Goal: Task Accomplishment & Management: Complete application form

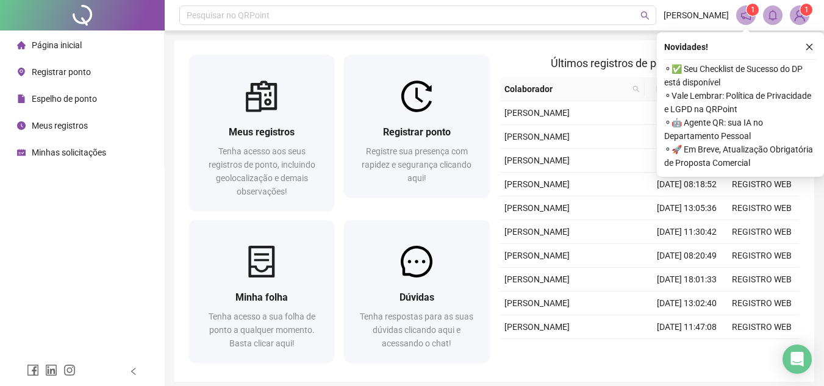
click at [62, 76] on span "Registrar ponto" at bounding box center [61, 72] width 59 height 10
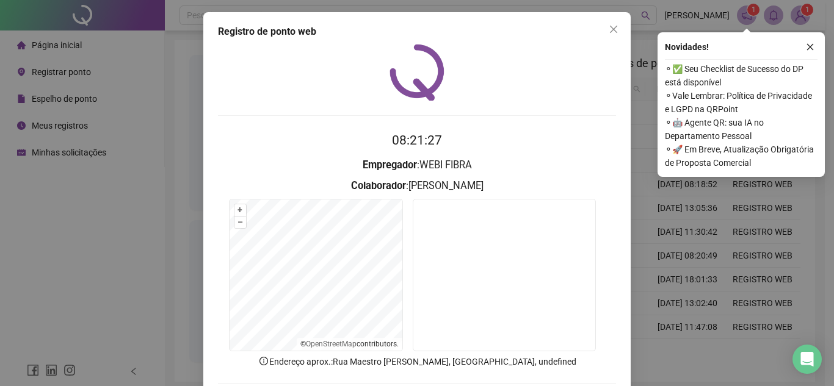
scroll to position [61, 0]
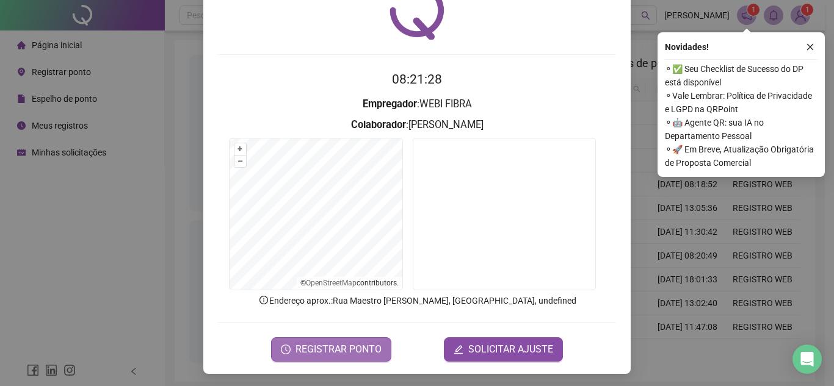
click at [339, 343] on span "REGISTRAR PONTO" at bounding box center [338, 349] width 86 height 15
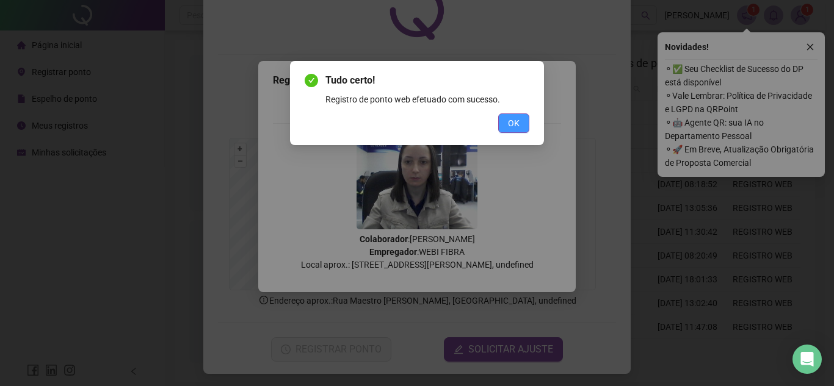
click at [503, 121] on button "OK" at bounding box center [513, 123] width 31 height 20
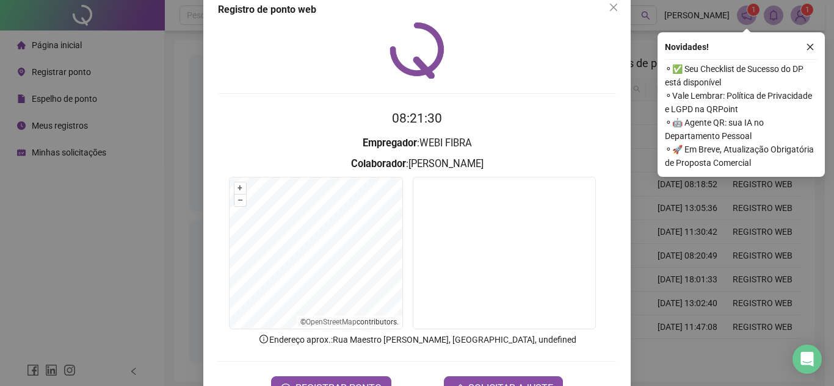
scroll to position [0, 0]
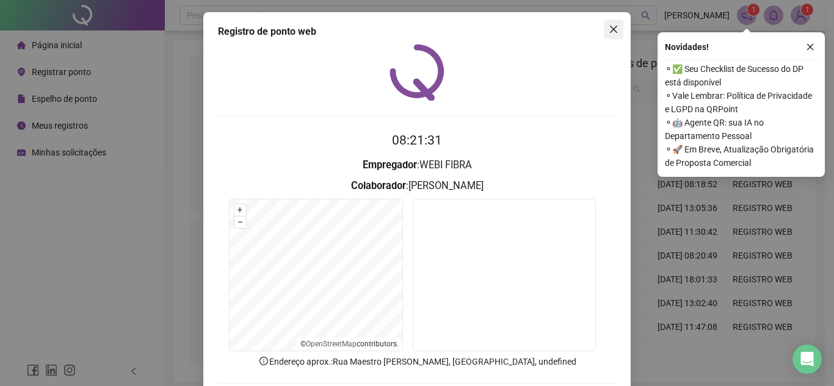
click at [612, 28] on icon "close" at bounding box center [613, 29] width 10 height 10
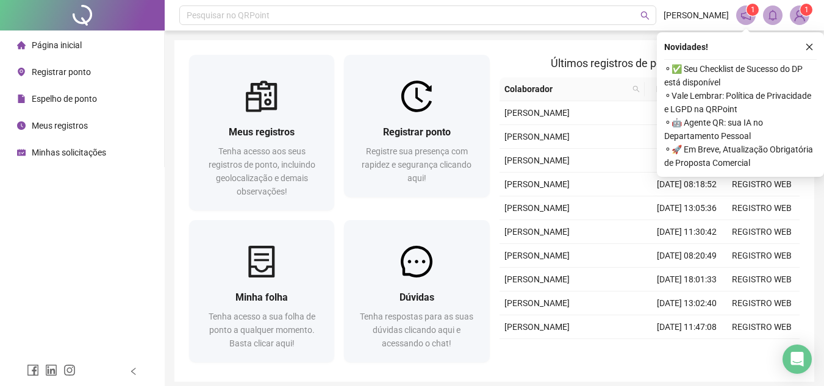
click at [49, 131] on span "Meus registros" at bounding box center [60, 126] width 56 height 10
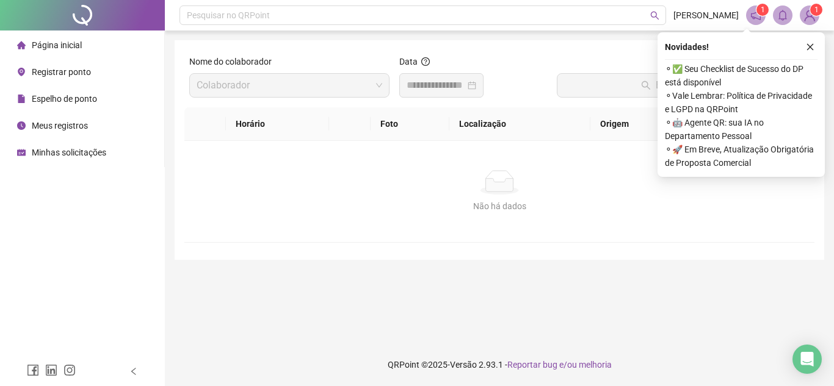
click at [476, 90] on div at bounding box center [441, 85] width 70 height 15
click at [476, 89] on div at bounding box center [441, 85] width 70 height 15
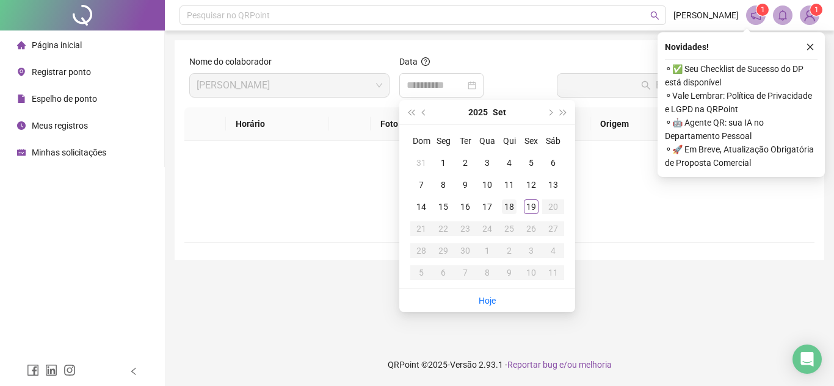
click at [513, 208] on div "18" at bounding box center [509, 207] width 15 height 15
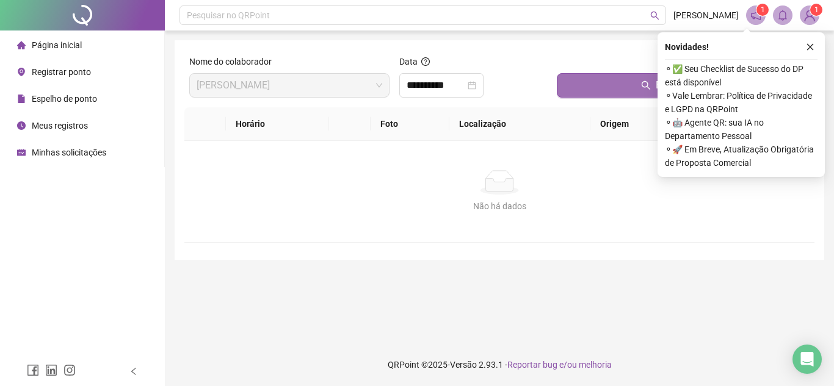
click at [611, 86] on button "Buscar registros" at bounding box center [683, 85] width 253 height 24
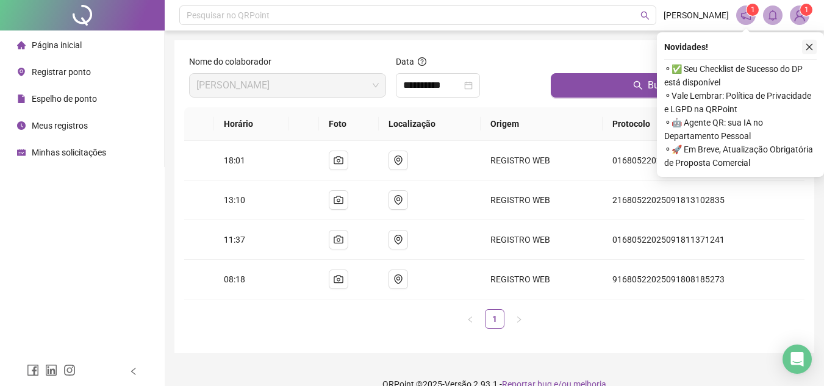
click at [813, 49] on icon "close" at bounding box center [809, 47] width 9 height 9
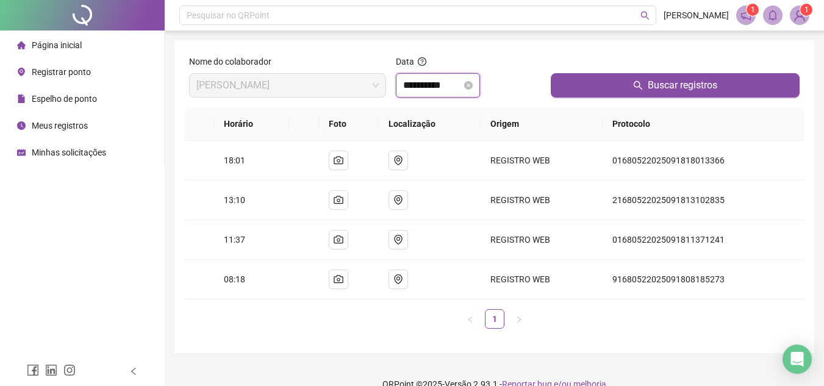
click at [425, 90] on input "**********" at bounding box center [432, 85] width 59 height 15
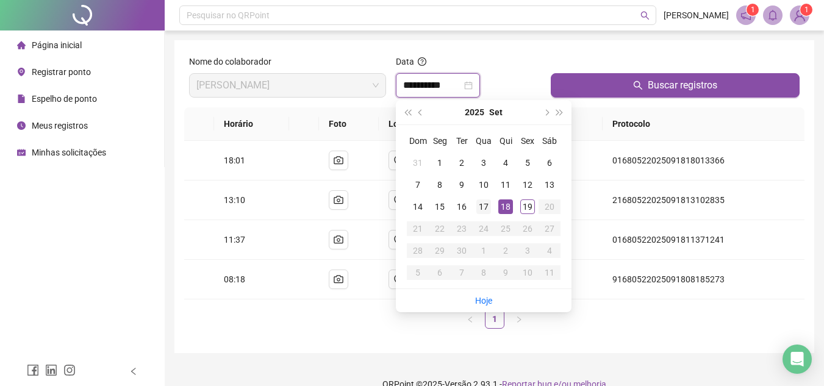
type input "**********"
click at [486, 209] on div "17" at bounding box center [484, 207] width 15 height 15
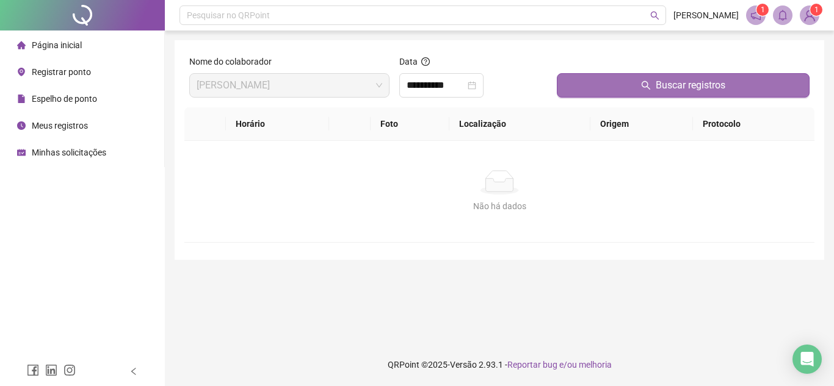
click at [633, 87] on button "Buscar registros" at bounding box center [683, 85] width 253 height 24
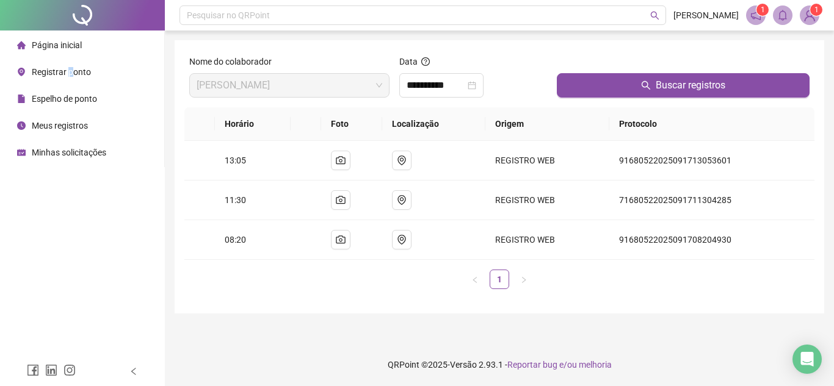
click at [71, 74] on span "Registrar ponto" at bounding box center [61, 72] width 59 height 10
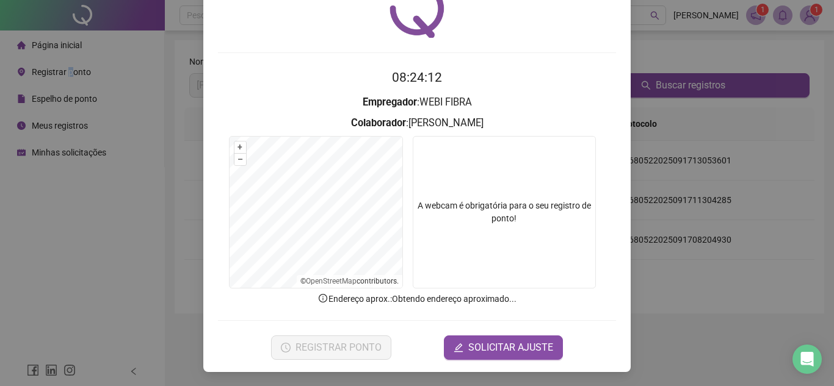
scroll to position [63, 0]
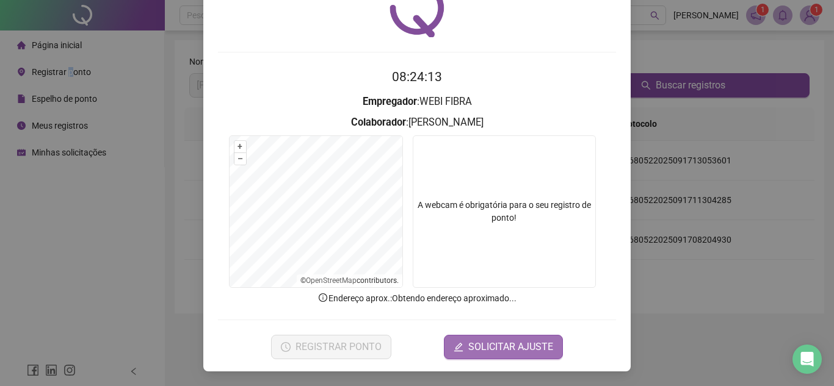
click at [489, 344] on span "SOLICITAR AJUSTE" at bounding box center [510, 347] width 85 height 15
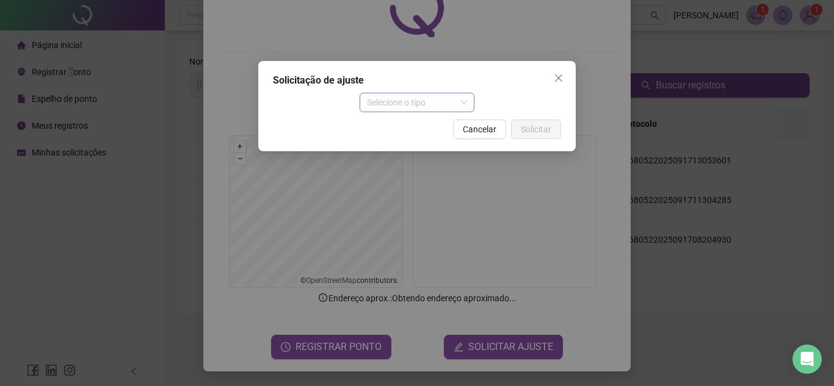
click at [433, 105] on span "Selecione o tipo" at bounding box center [417, 102] width 101 height 18
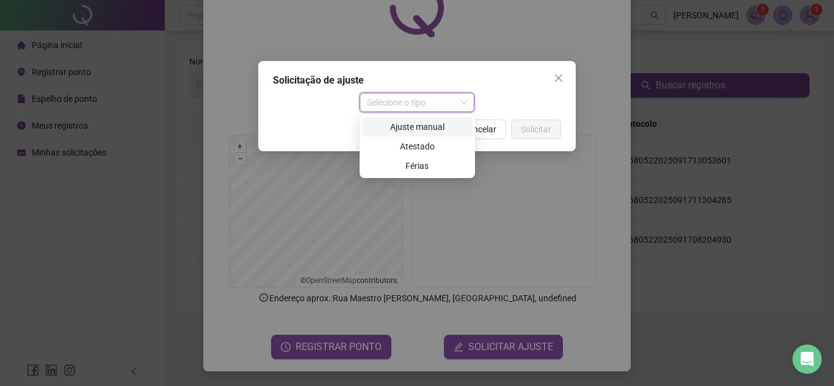
click at [426, 129] on div "Ajuste manual" at bounding box center [417, 126] width 96 height 13
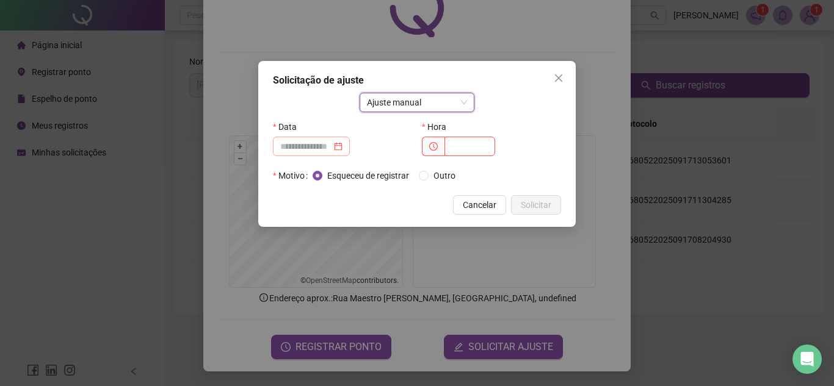
click at [350, 146] on div at bounding box center [311, 147] width 77 height 20
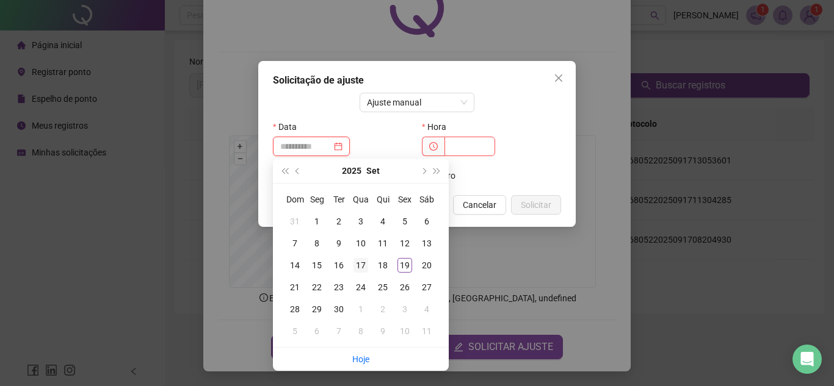
type input "**********"
click at [356, 264] on div "17" at bounding box center [360, 265] width 15 height 15
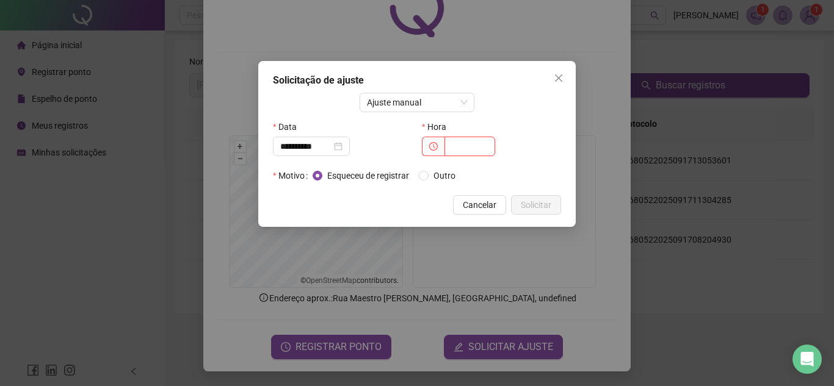
click at [465, 154] on input "text" at bounding box center [469, 147] width 51 height 20
type input "*****"
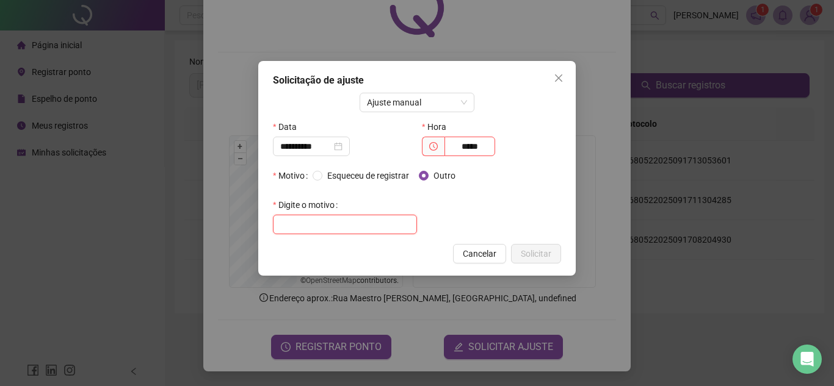
click at [348, 224] on input "text" at bounding box center [345, 225] width 144 height 20
type input "*"
click at [324, 178] on span "Esqueceu de registrar" at bounding box center [368, 175] width 92 height 13
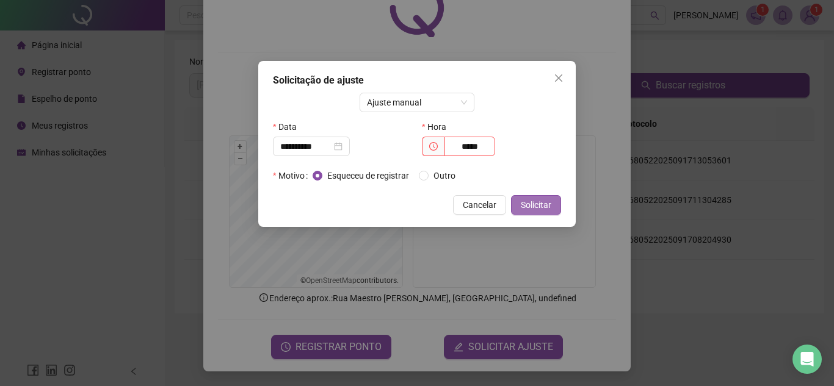
click at [538, 205] on span "Solicitar" at bounding box center [536, 204] width 31 height 13
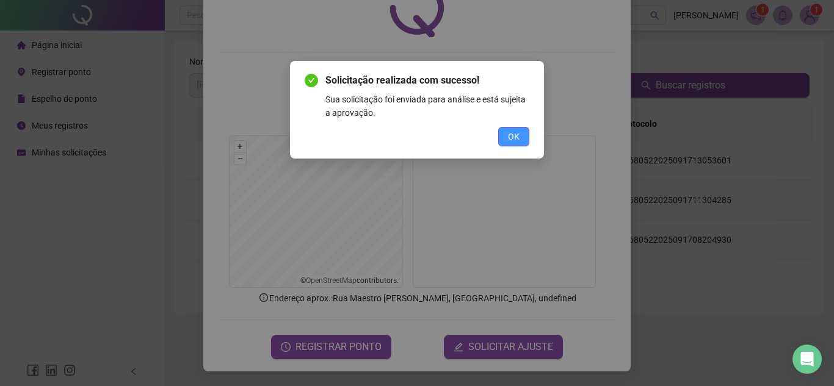
click at [518, 143] on span "OK" at bounding box center [514, 136] width 12 height 13
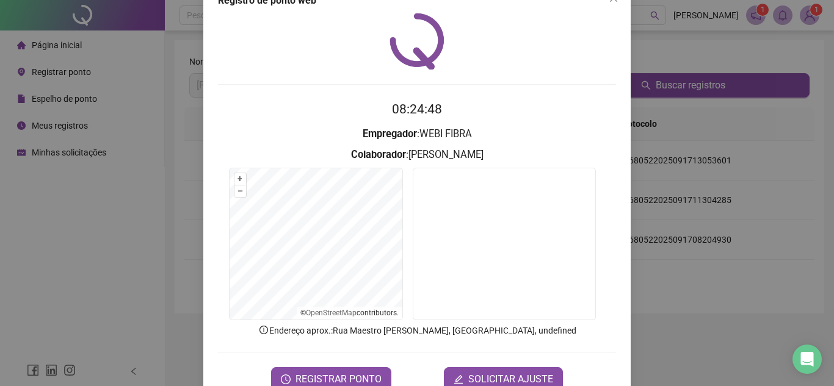
scroll to position [0, 0]
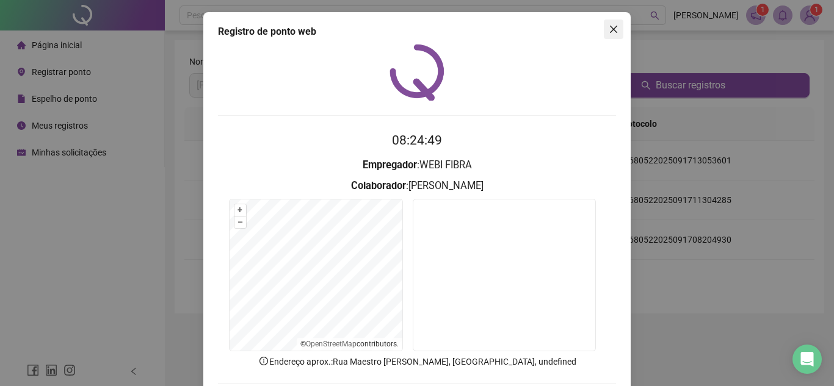
click at [609, 26] on icon "close" at bounding box center [613, 29] width 10 height 10
